Goal: Check status

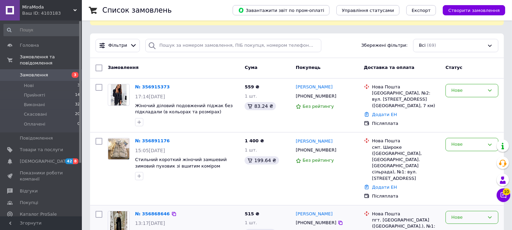
scroll to position [114, 0]
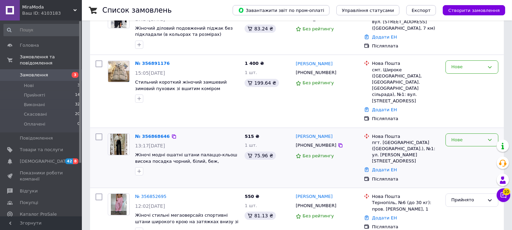
click at [466, 137] on div "Нове" at bounding box center [468, 140] width 33 height 7
click at [468, 148] on li "Прийнято" at bounding box center [472, 154] width 52 height 13
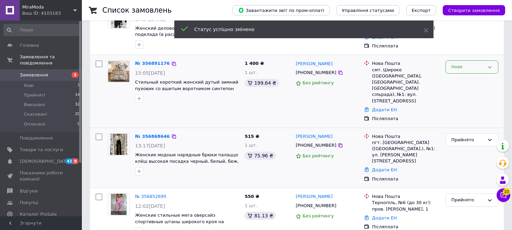
click at [477, 63] on div "Нове" at bounding box center [468, 66] width 33 height 7
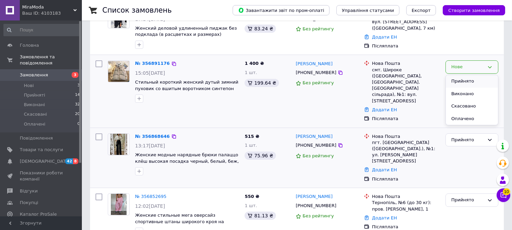
click at [477, 75] on li "Прийнято" at bounding box center [472, 81] width 52 height 13
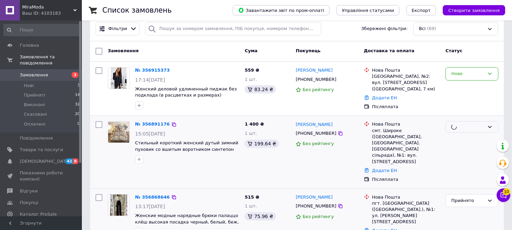
scroll to position [0, 0]
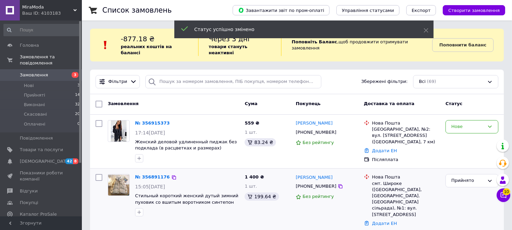
click at [473, 123] on div "Нове" at bounding box center [468, 126] width 33 height 7
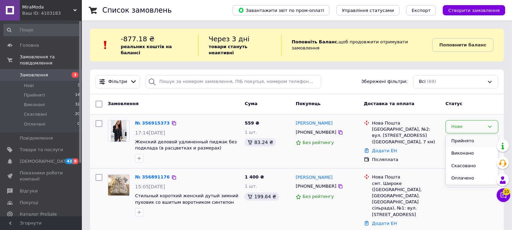
click at [470, 135] on li "Прийнято" at bounding box center [472, 141] width 52 height 13
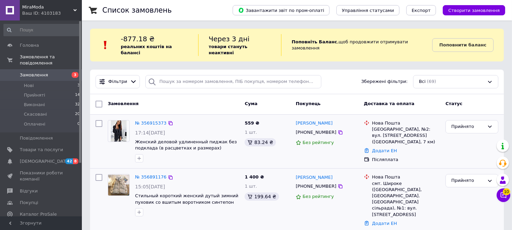
click at [40, 73] on link "Замовлення 3" at bounding box center [42, 75] width 84 height 12
